Goal: Book appointment/travel/reservation

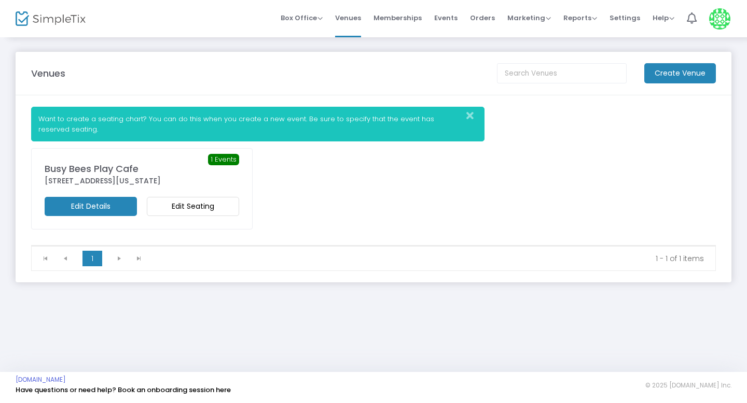
click at [116, 176] on div "[STREET_ADDRESS][US_STATE]" at bounding box center [142, 181] width 194 height 11
click at [106, 210] on m-button "Edit Details" at bounding box center [91, 206] width 92 height 19
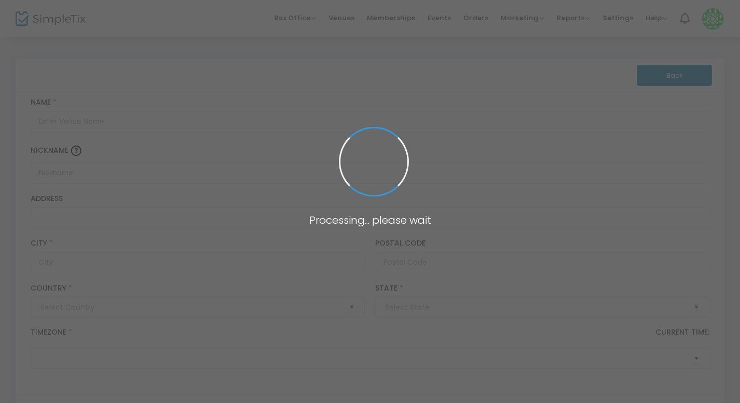
type input "Pakistan"
type input "Busy Bees Play Cafe"
type input "39523 Joy Road"
type input "Canton"
type input "48187"
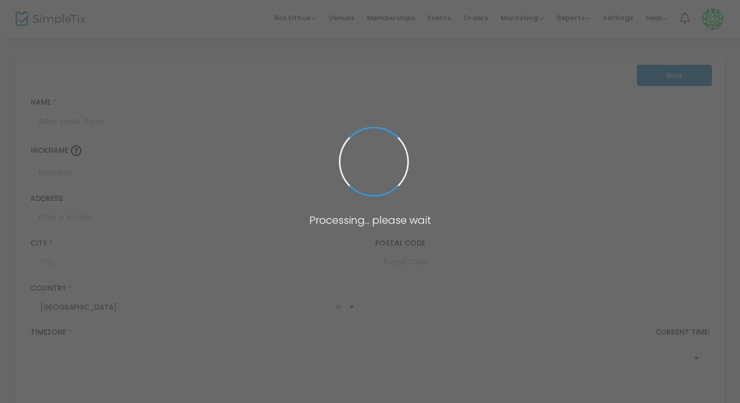
type input "United States"
type input "(UTC-05:00) Eastern Time (US & Canada)"
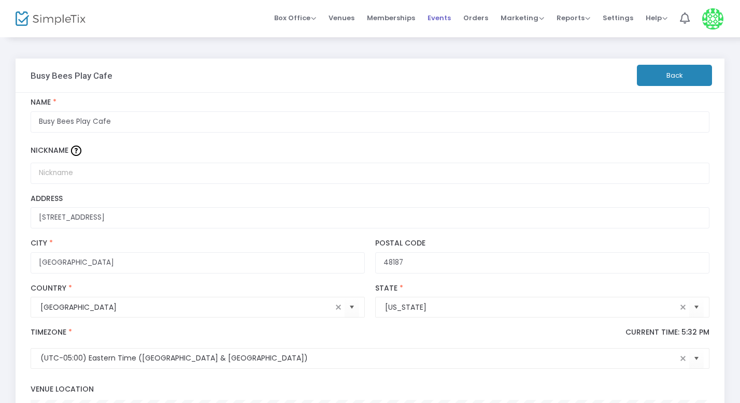
click at [444, 22] on span "Events" at bounding box center [439, 18] width 23 height 26
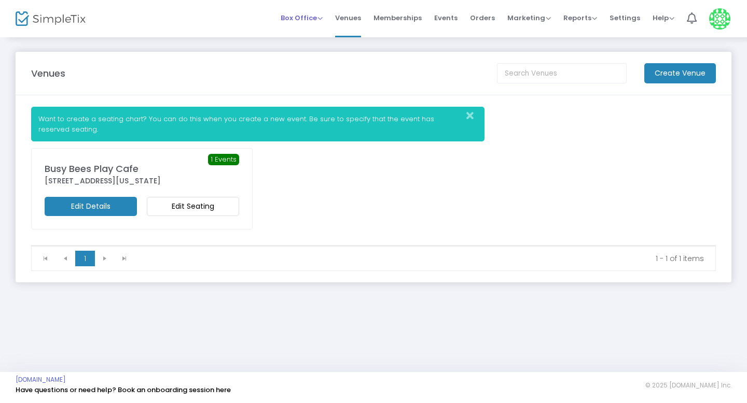
click at [316, 19] on span "Box Office" at bounding box center [301, 18] width 42 height 10
click at [316, 58] on li "Bookings" at bounding box center [317, 55] width 74 height 20
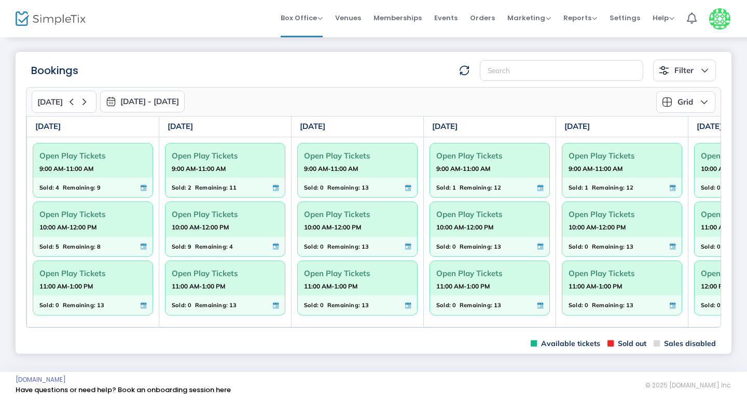
click at [144, 96] on button "[DATE] - [DATE]" at bounding box center [142, 102] width 85 height 22
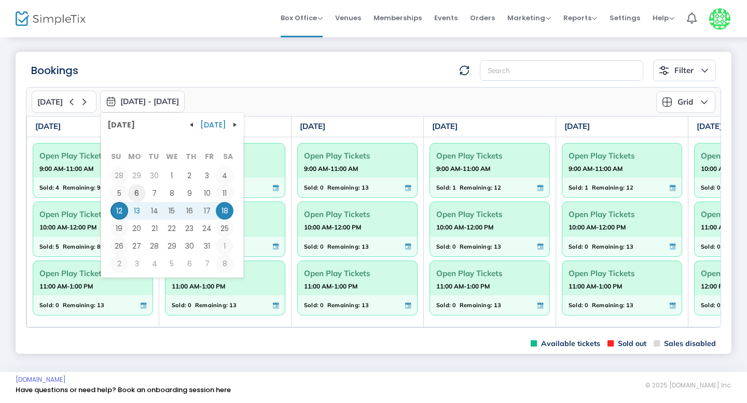
click at [132, 190] on span "6" at bounding box center [137, 194] width 18 height 18
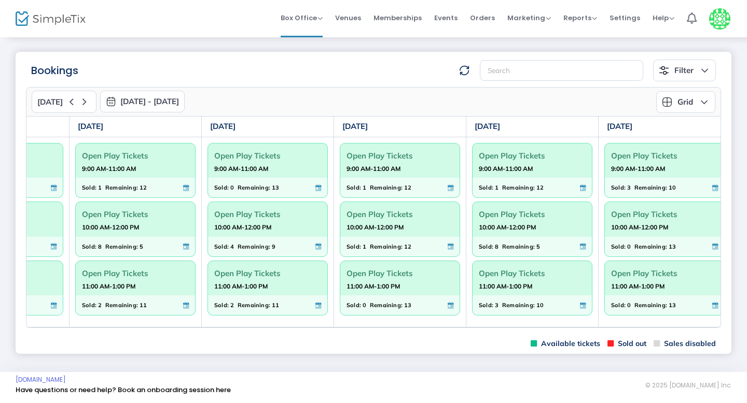
scroll to position [0, 232]
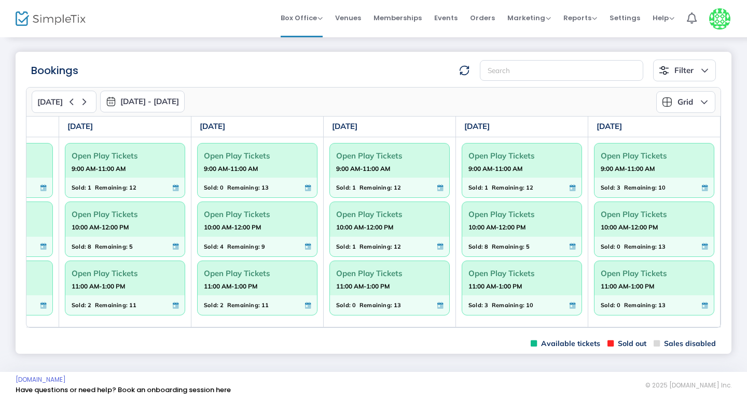
click at [143, 101] on button "[DATE] - [DATE]" at bounding box center [142, 102] width 85 height 22
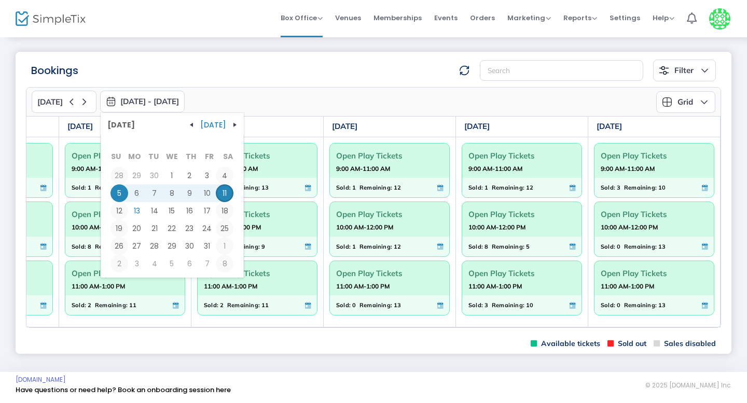
click at [442, 262] on div "Open Play Tickets 11:00 AM-1:00 PM" at bounding box center [653, 278] width 119 height 35
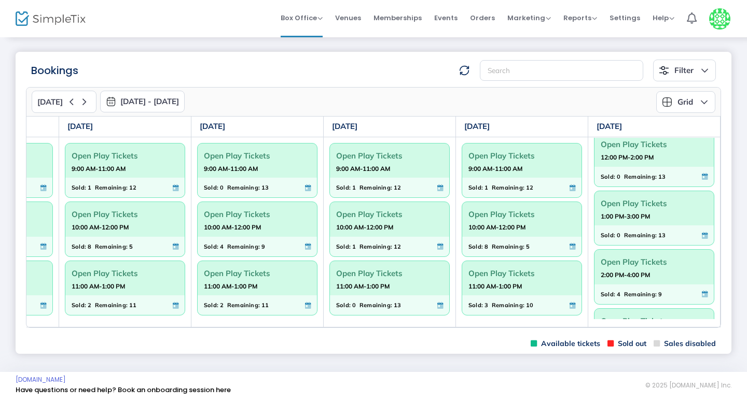
scroll to position [237, 0]
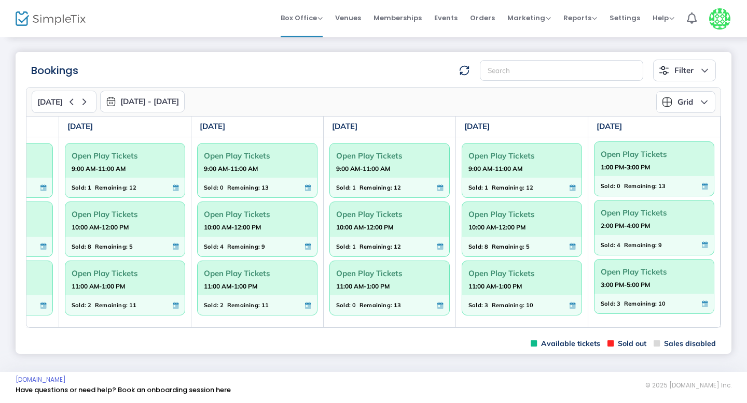
click at [144, 98] on button "[DATE] - [DATE]" at bounding box center [142, 102] width 85 height 22
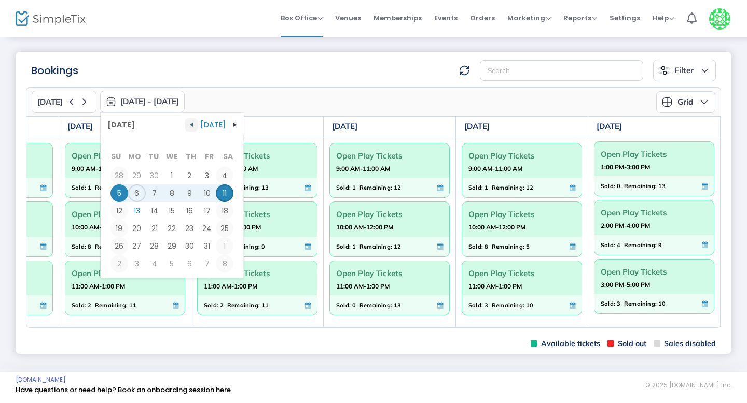
click at [189, 126] on span "button" at bounding box center [191, 125] width 8 height 8
click at [141, 203] on tbody "31 1 2 3 4 5 6 7 8 9 10 11 12 13 14 15 16 17 18 19 20 21 22 23 24 25 26 27 28 2…" at bounding box center [171, 220] width 123 height 106
click at [136, 215] on span "15" at bounding box center [137, 211] width 18 height 18
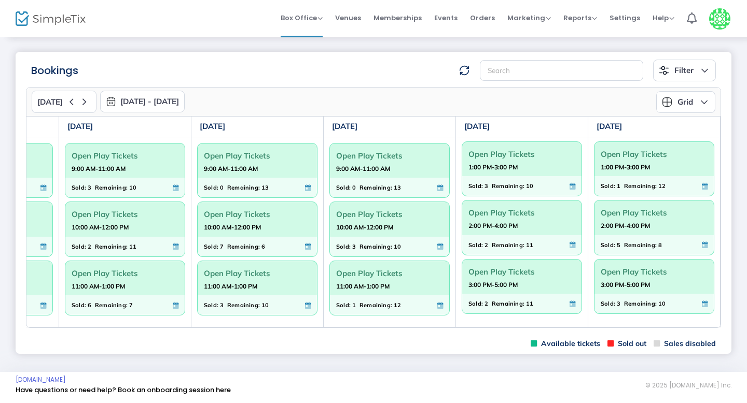
click at [129, 98] on button "[DATE] - [DATE]" at bounding box center [142, 102] width 85 height 22
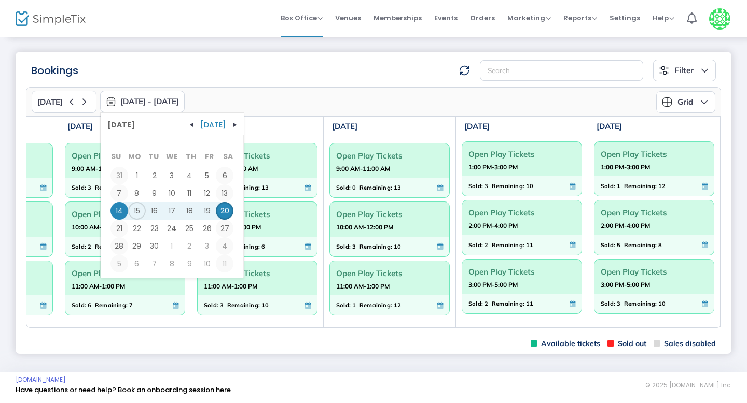
click at [125, 235] on tbody "31 1 2 3 4 5 6 7 8 9 10 11 12 13 14 15 16 17 18 19 20 21 22 23 24 25 26 27 28 2…" at bounding box center [171, 220] width 123 height 106
click at [138, 232] on span "22" at bounding box center [137, 229] width 18 height 18
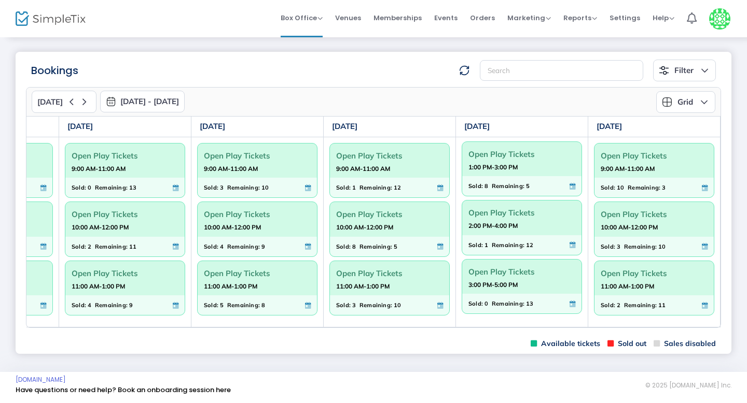
scroll to position [0, 0]
click at [118, 103] on button "[DATE] - [DATE]" at bounding box center [142, 102] width 85 height 22
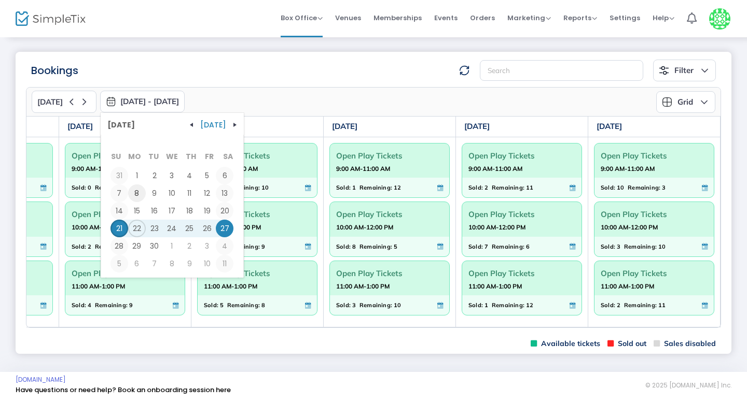
click at [136, 191] on span "8" at bounding box center [137, 194] width 18 height 18
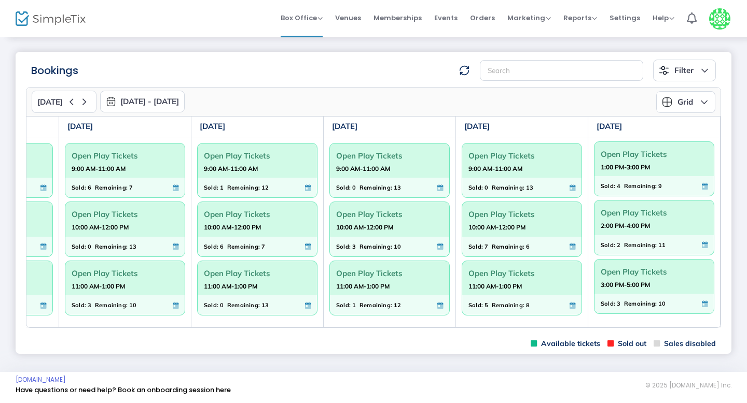
scroll to position [237, 0]
click at [131, 97] on button "[DATE] - [DATE]" at bounding box center [142, 102] width 85 height 22
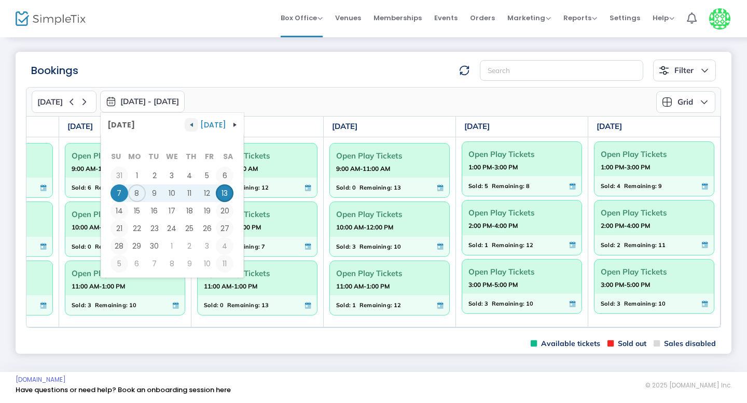
click at [192, 127] on span "button" at bounding box center [191, 125] width 8 height 8
click at [171, 196] on span "6" at bounding box center [172, 194] width 18 height 18
